Goal: Ask a question

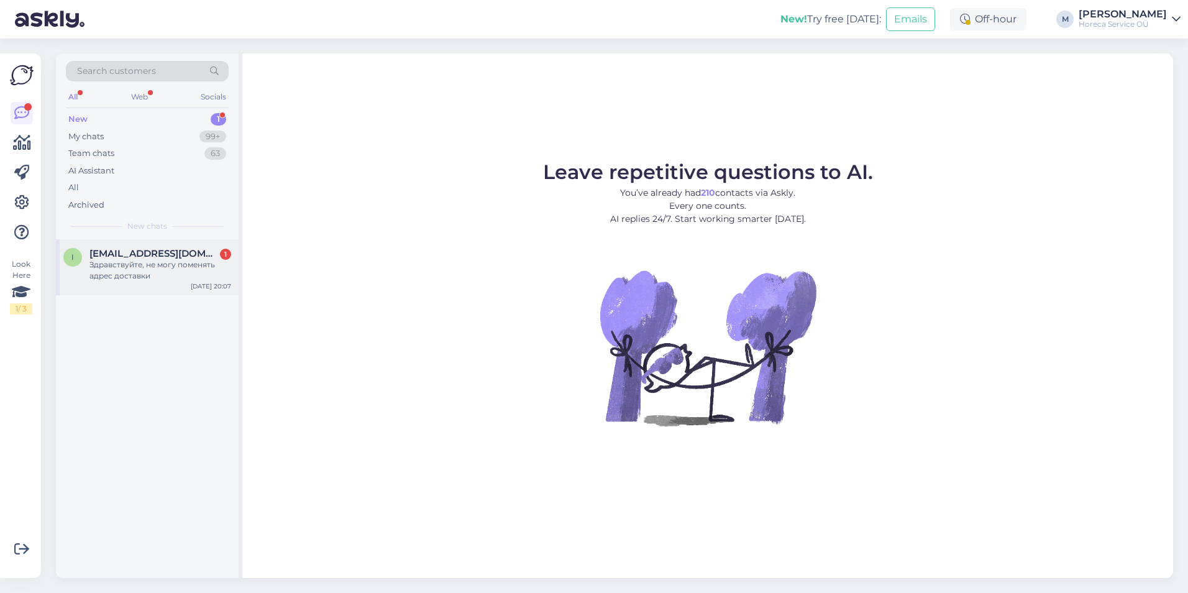
click at [144, 253] on span "[EMAIL_ADDRESS][DOMAIN_NAME]" at bounding box center [153, 253] width 129 height 11
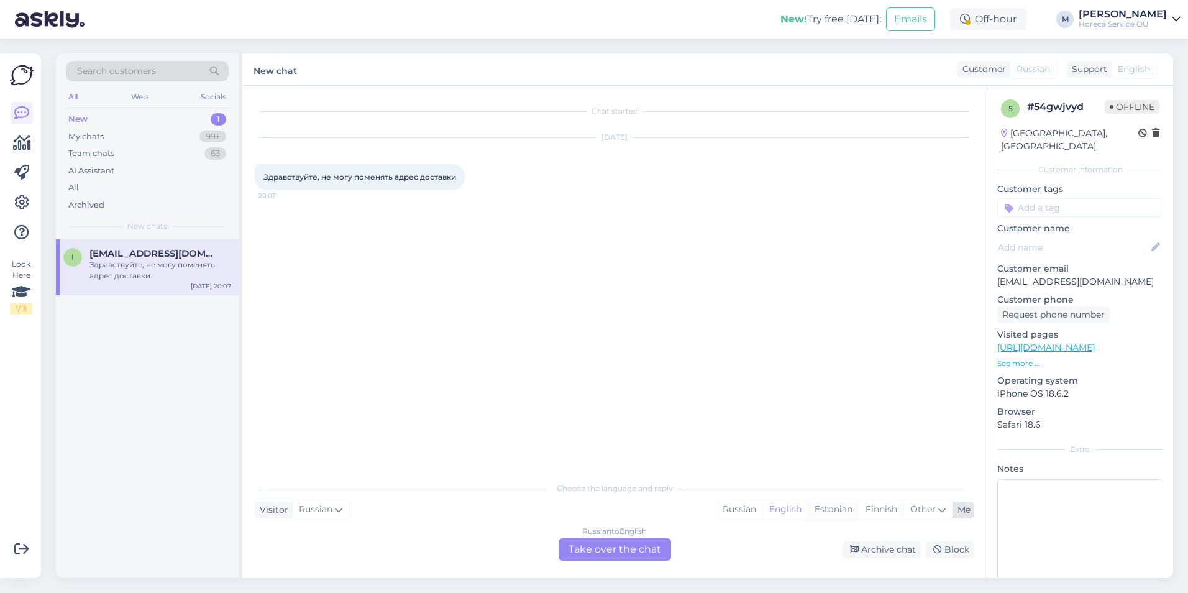
click at [818, 510] on div "Estonian" at bounding box center [833, 509] width 51 height 19
click at [639, 554] on div "Russian to Estonian Take over the chat" at bounding box center [615, 549] width 112 height 22
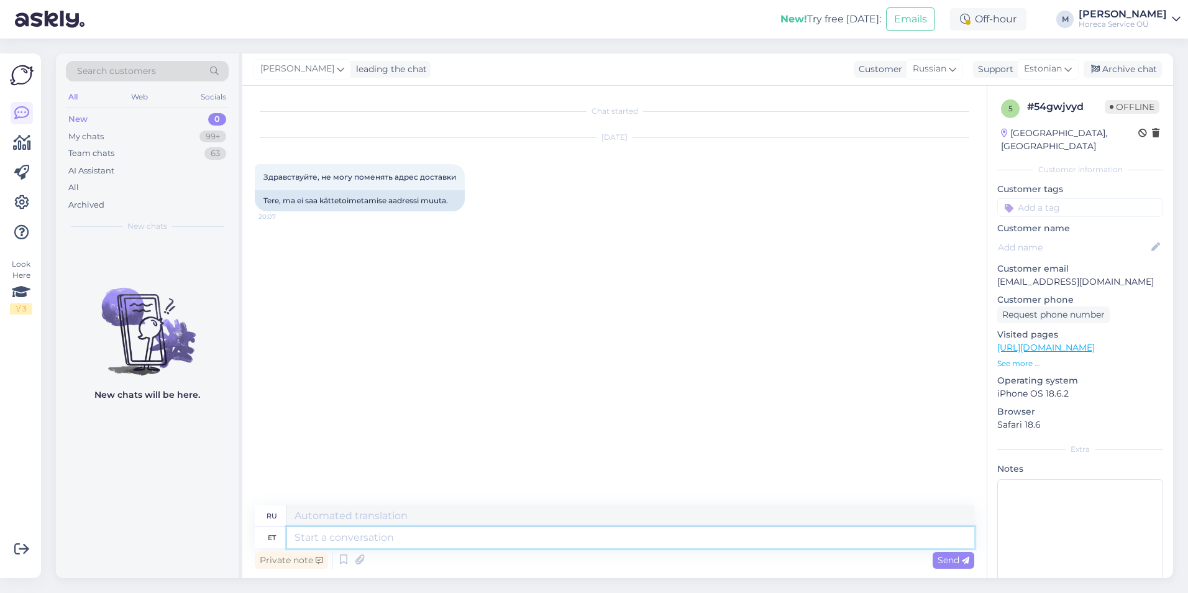
click at [359, 536] on textarea at bounding box center [630, 537] width 687 height 21
type textarea "Tere!"
type textarea "Привет!"
type textarea "Tere! [GEOGRAPHIC_DATA]"
type textarea "Здравствуйте! Пожалуйста."
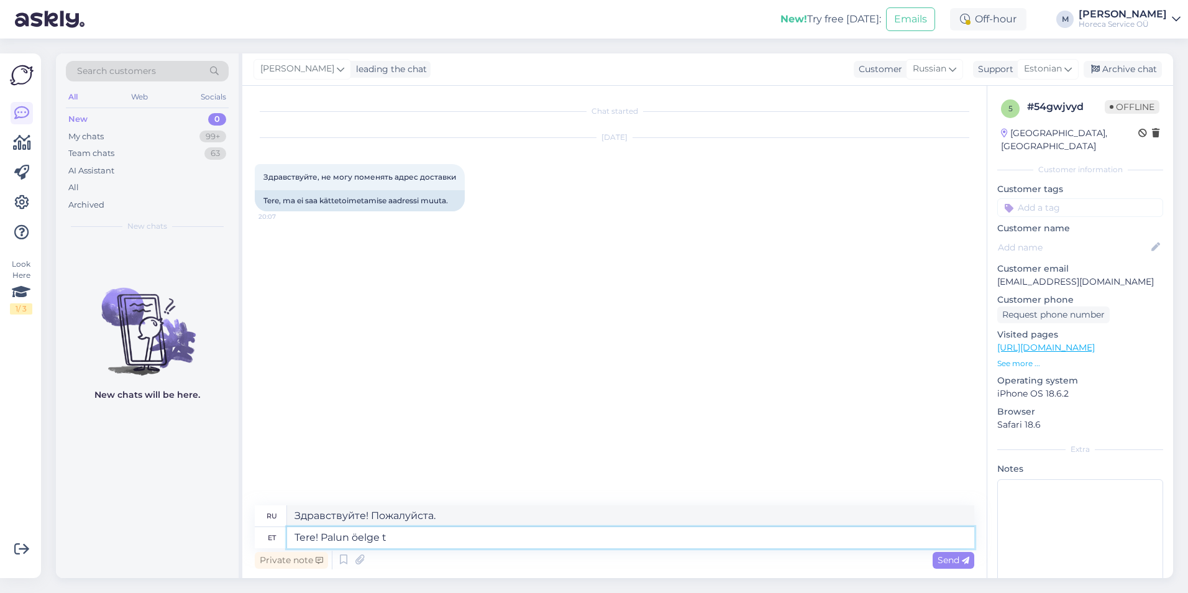
type textarea "Tere! Palun öelge te"
type textarea "Здравствуйте! Подскажите, пожалуйста."
type textarea "Tere! Palun öelge tellimuse u"
type textarea "Здравствуйте! Пожалуйста, сообщите мне заказ."
type textarea "Tere! Palun öelge tellimuse nu"
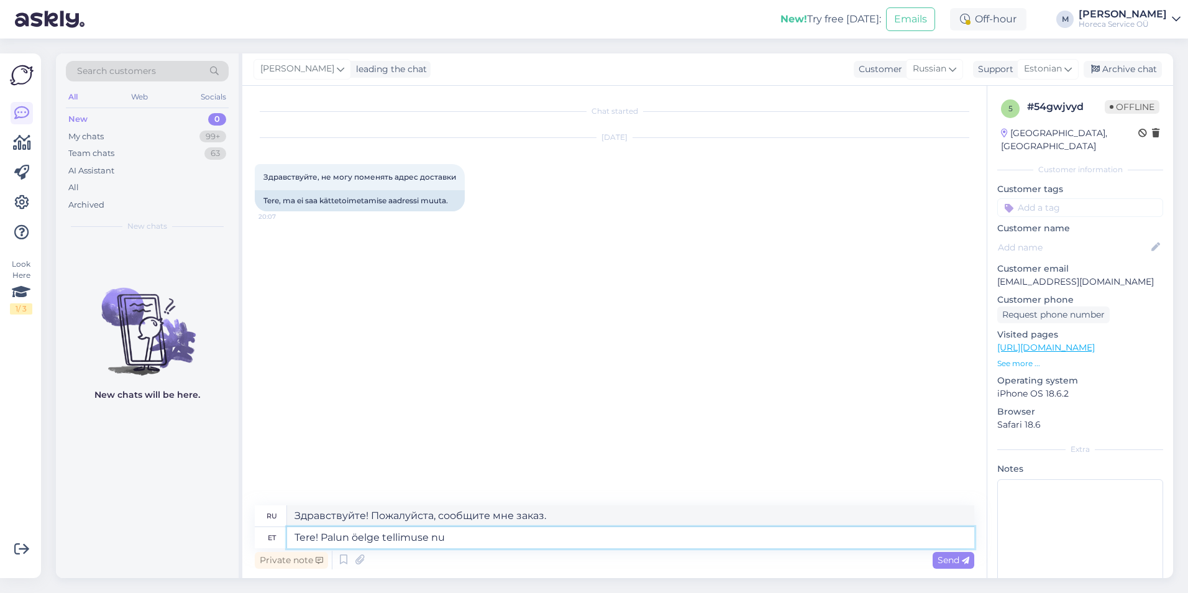
type textarea "Здравствуйте! Напишите, пожалуйста, номер заказа."
type textarea "Tere! Palun öelge tellimuse number."
click at [938, 559] on span "Send" at bounding box center [954, 559] width 32 height 11
